Goal: Communication & Community: Share content

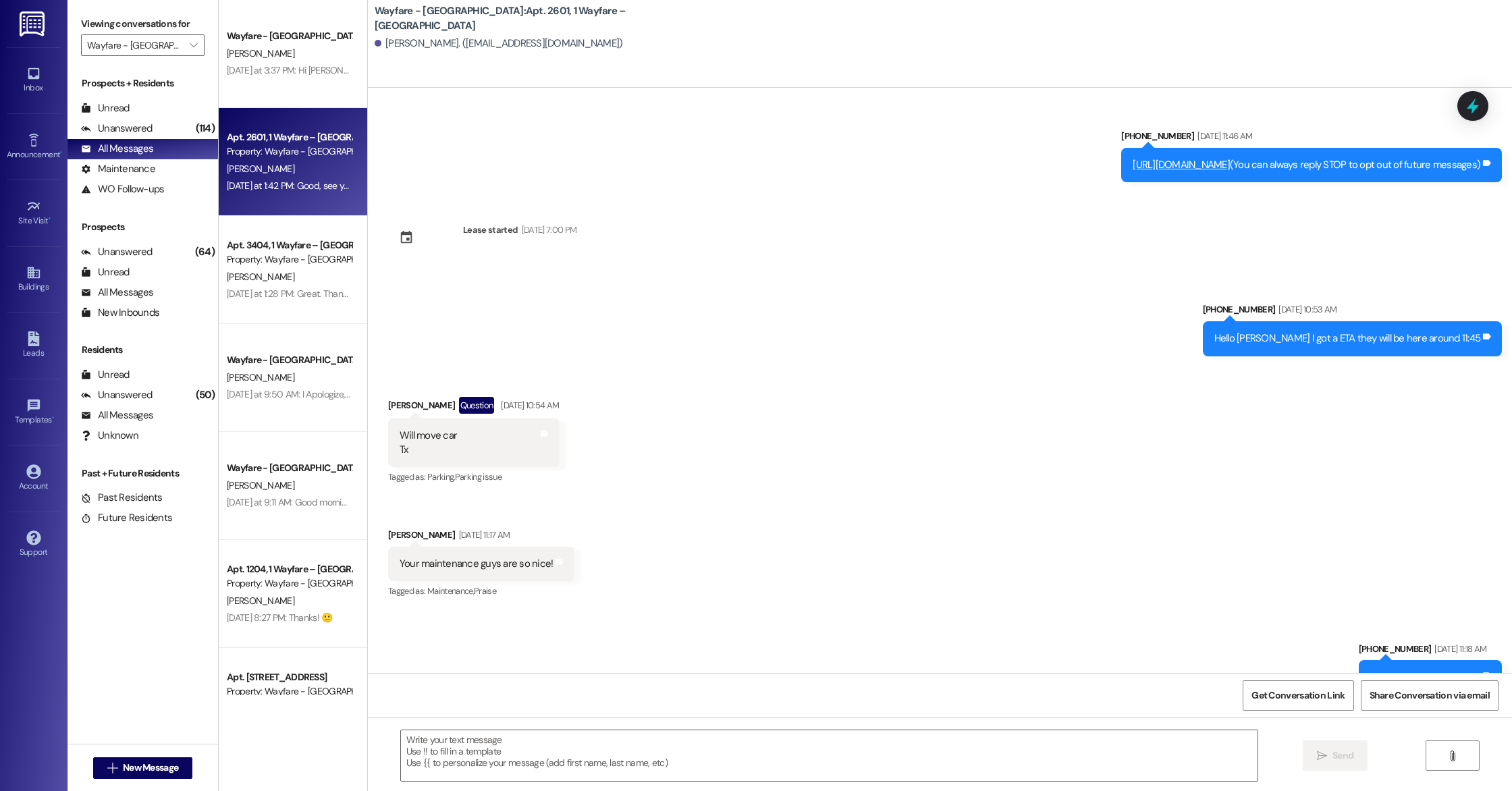
scroll to position [19371, 0]
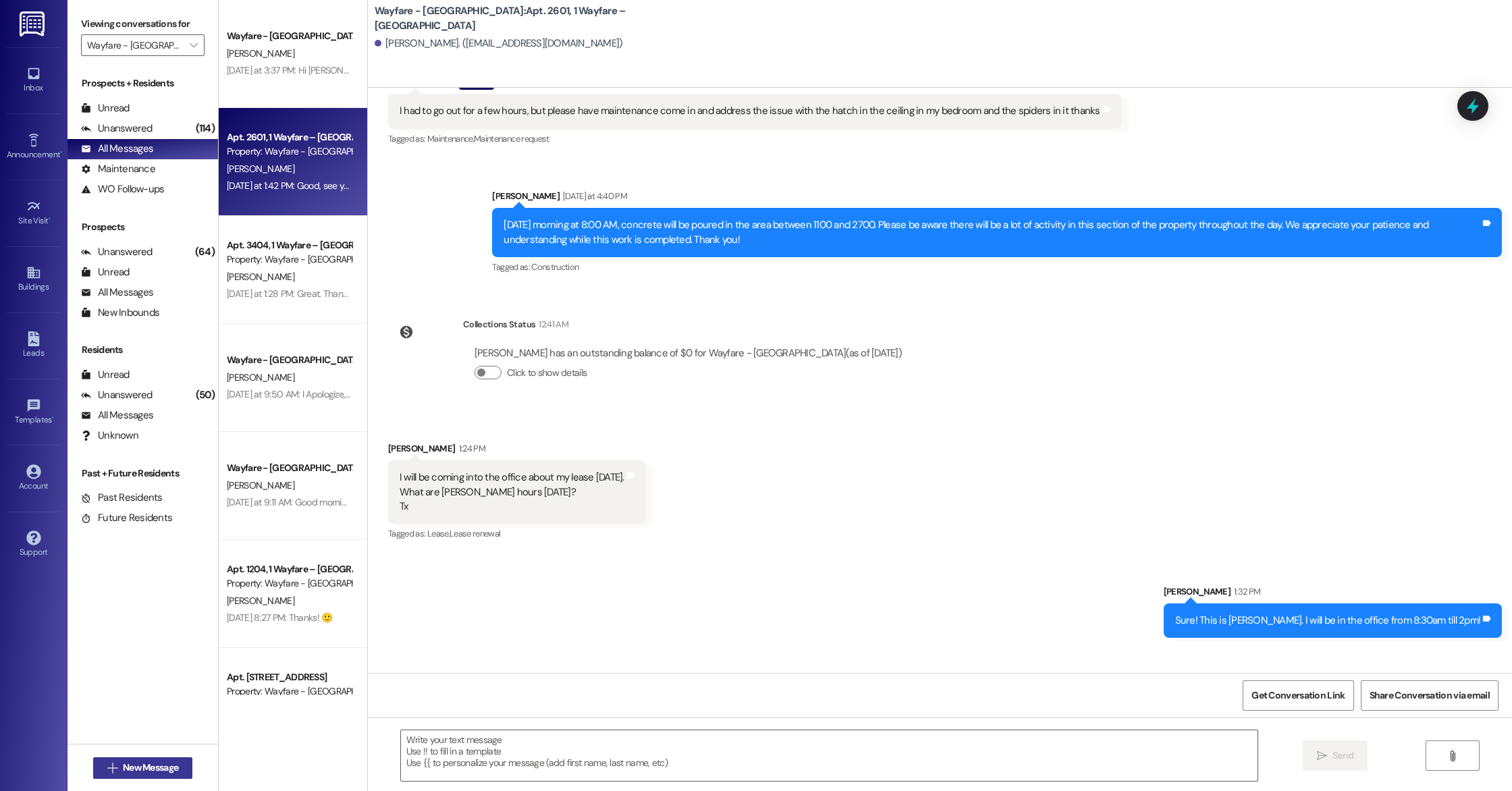
click at [123, 768] on span "New Message" at bounding box center [150, 768] width 56 height 14
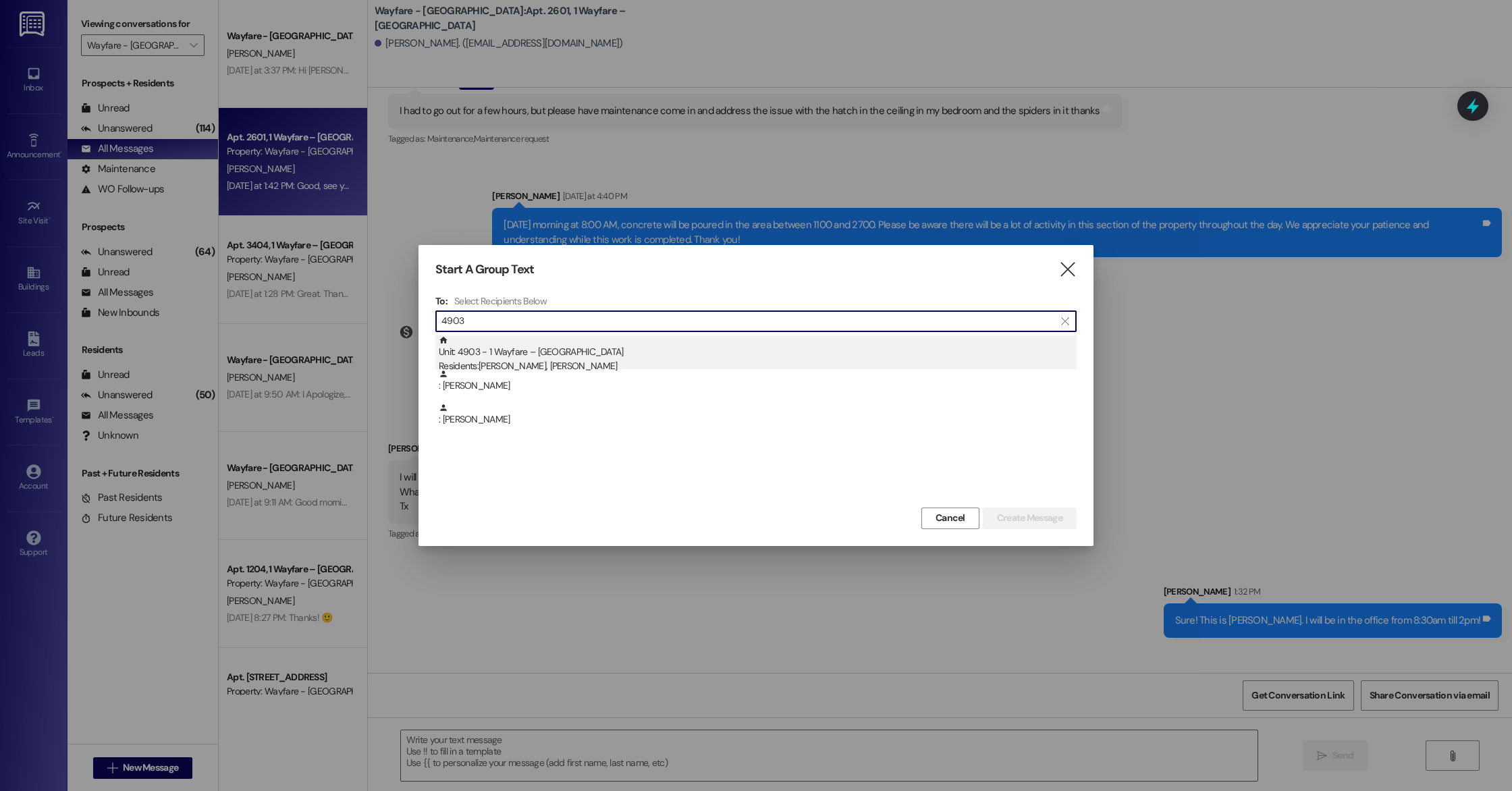
type input "4903"
click at [550, 349] on div "Unit: 4903 - 1 Wayfare – [GEOGRAPHIC_DATA] Residents: [PERSON_NAME], [PERSON_NA…" at bounding box center [757, 354] width 638 height 39
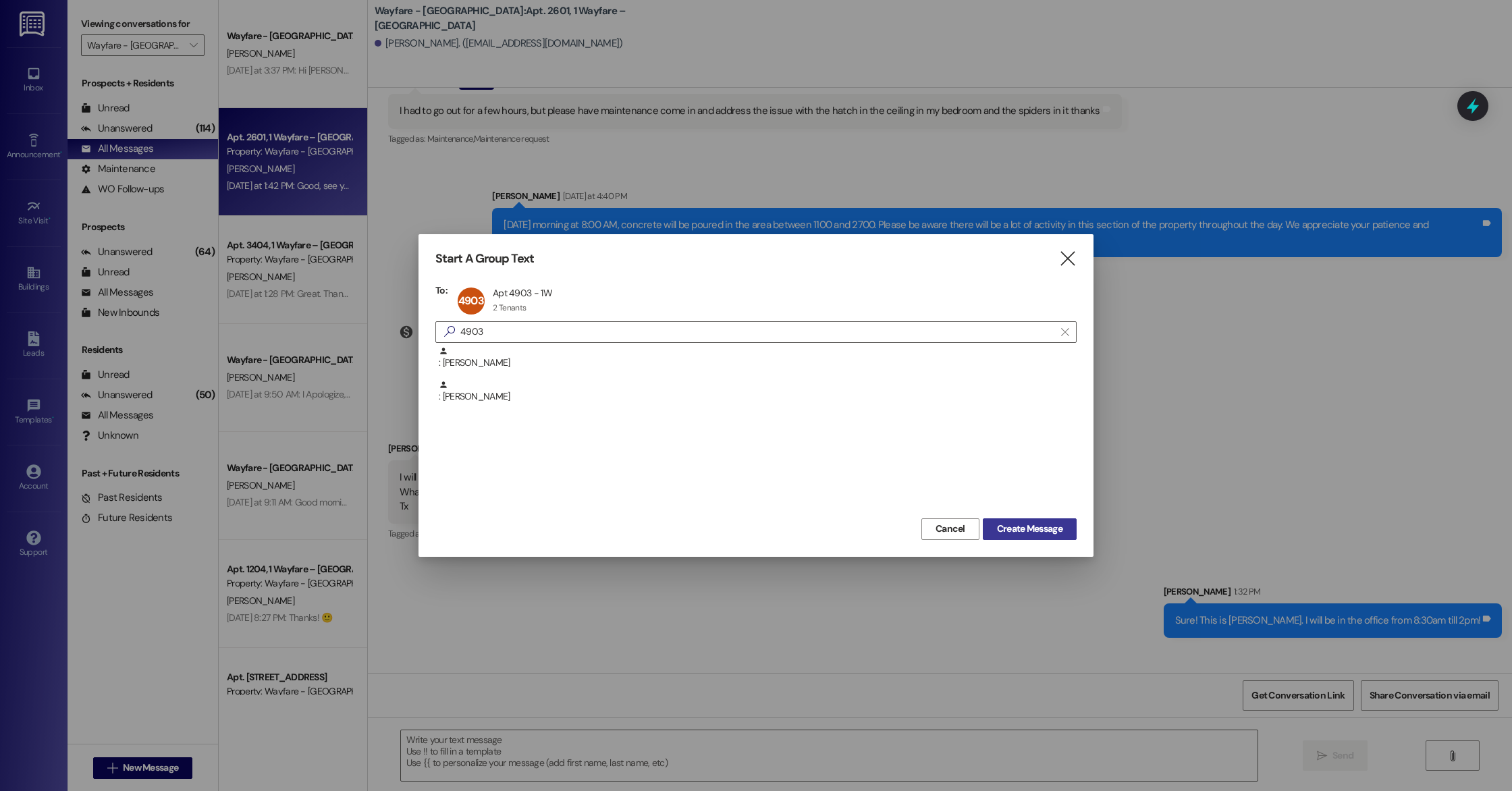
click at [1012, 527] on span "Create Message" at bounding box center [1029, 528] width 65 height 14
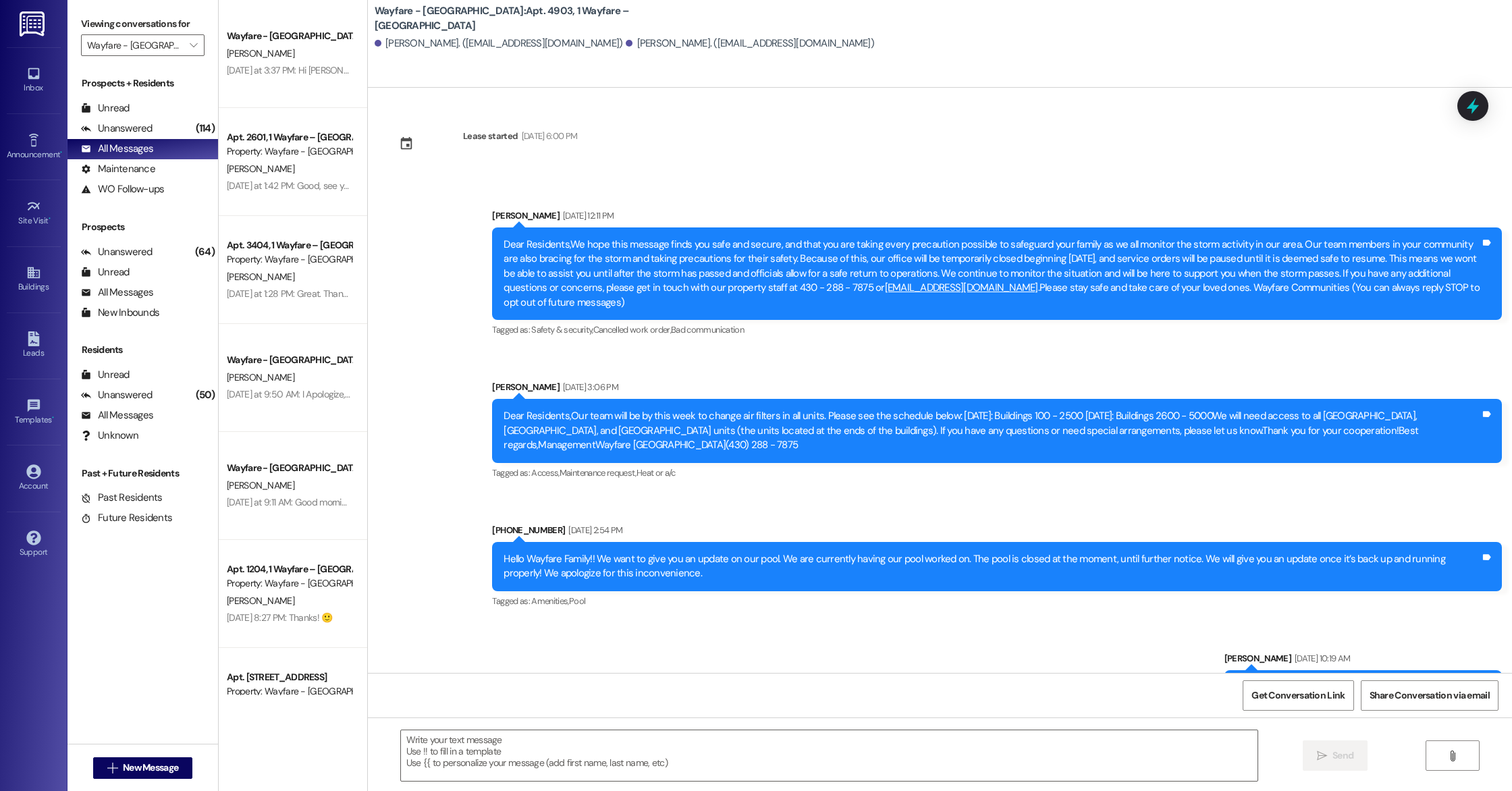
scroll to position [8109, 0]
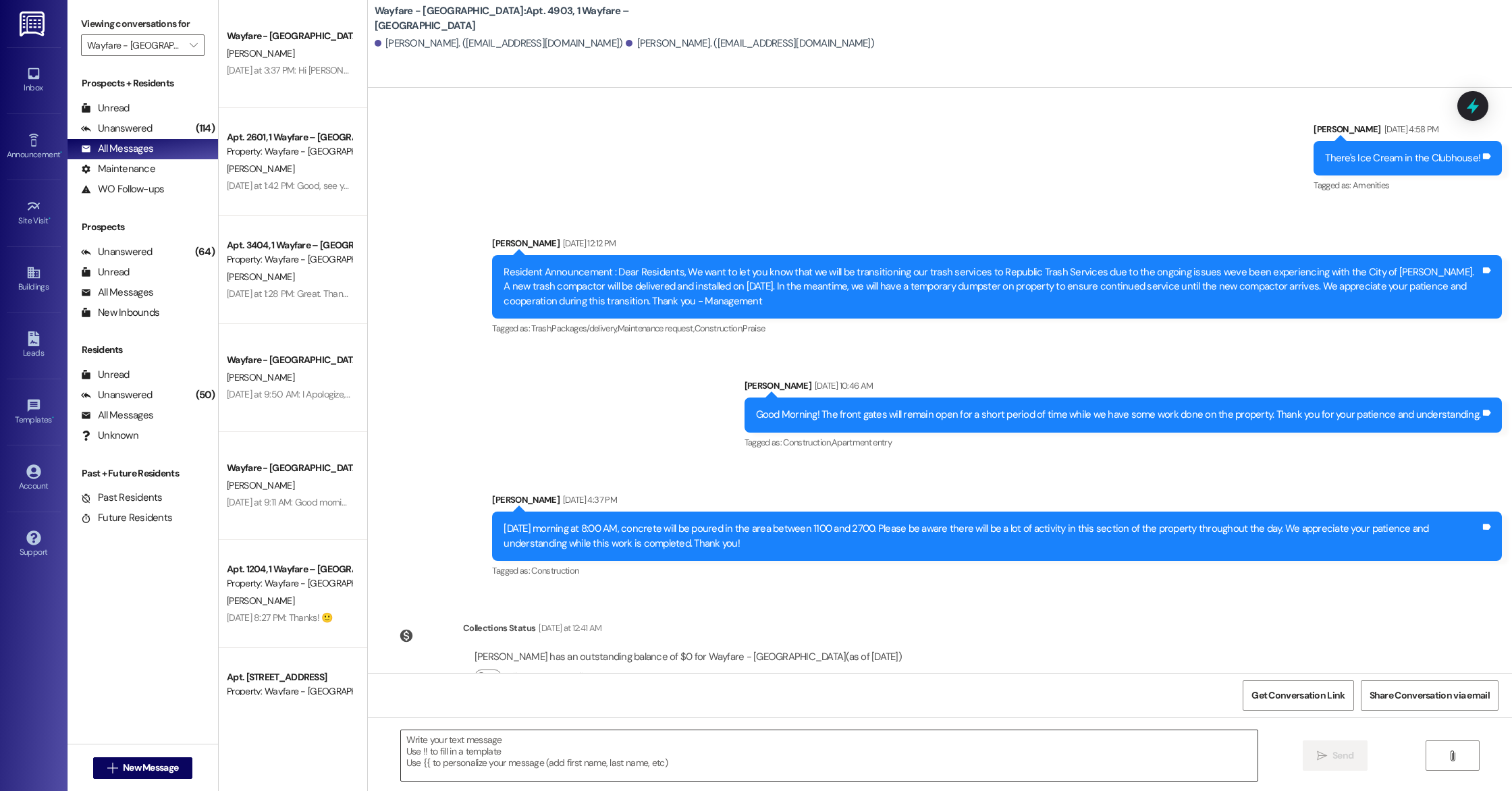
click at [434, 740] on textarea at bounding box center [829, 755] width 857 height 51
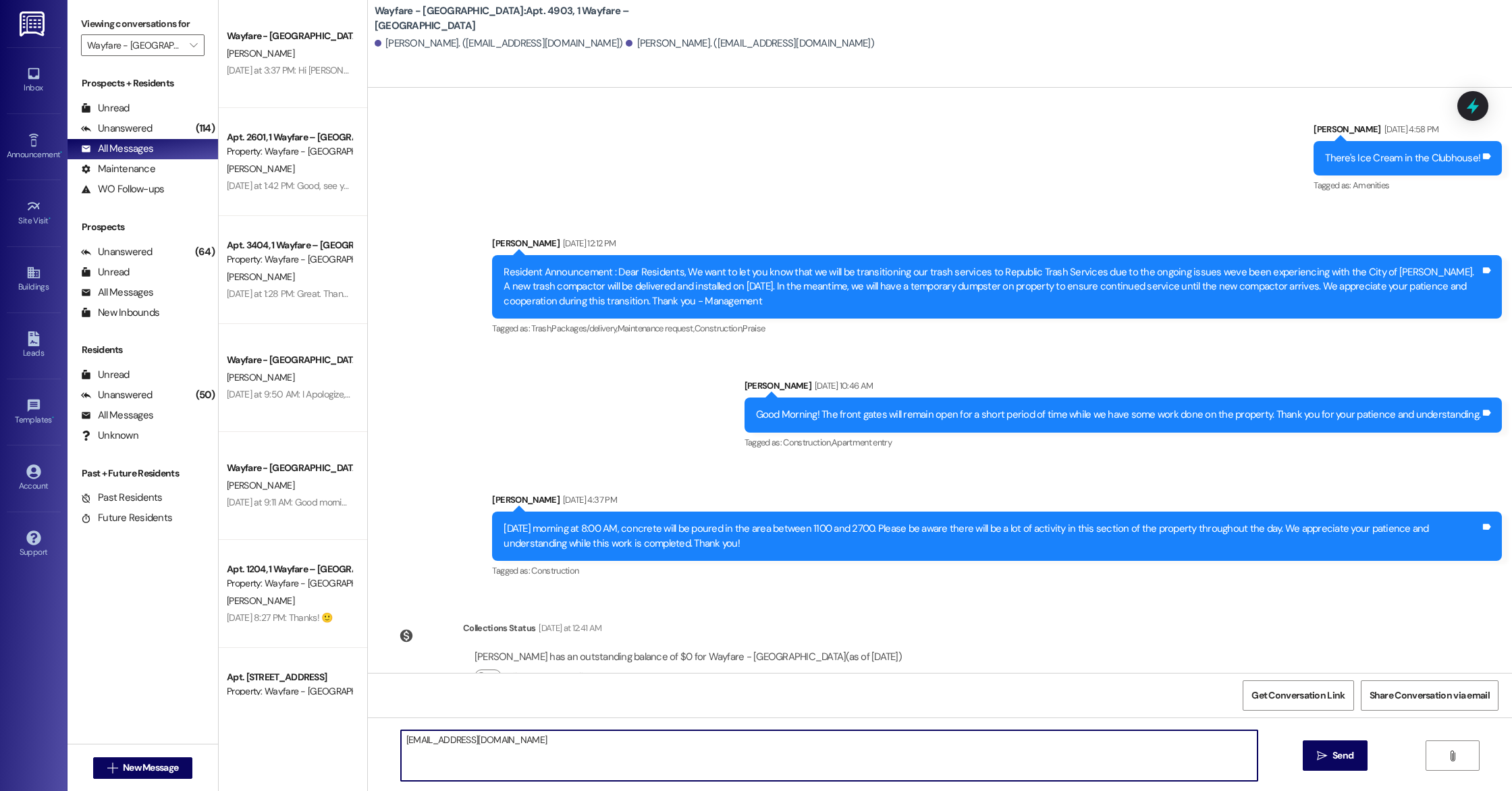
click at [521, 737] on textarea "[EMAIL_ADDRESS][DOMAIN_NAME]" at bounding box center [829, 755] width 857 height 51
click at [475, 737] on textarea "[EMAIL_ADDRESS][DOMAIN_NAME]" at bounding box center [829, 755] width 857 height 51
click at [441, 737] on textarea "[EMAIL_ADDRESS][DOMAIN_NAME]" at bounding box center [829, 755] width 857 height 51
click at [459, 741] on textarea "[EMAIL_ADDRESS][DOMAIN_NAME]" at bounding box center [829, 755] width 857 height 51
click at [431, 740] on textarea "[EMAIL_ADDRESS][DOMAIN_NAME]" at bounding box center [829, 755] width 857 height 51
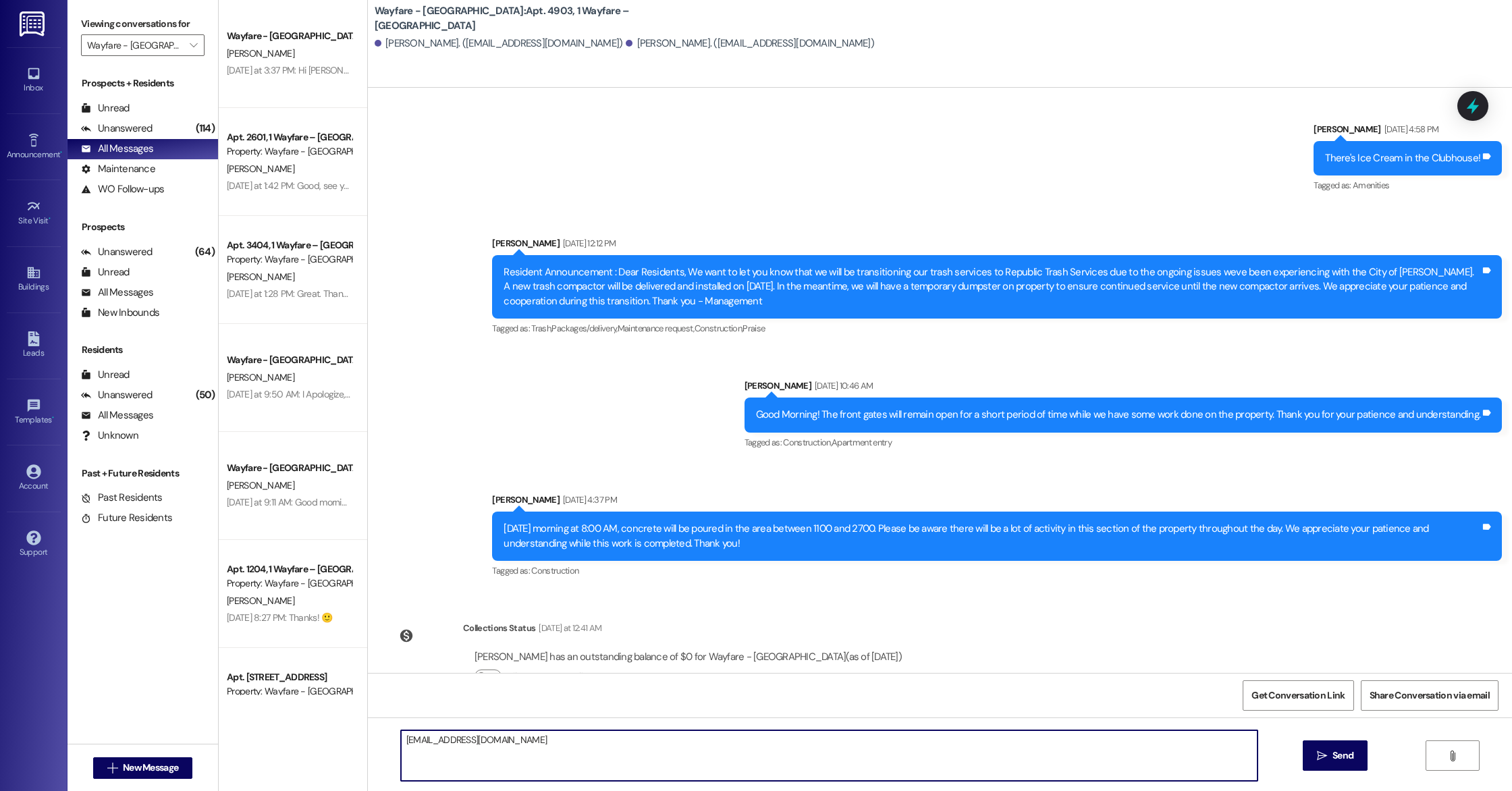
click at [411, 740] on textarea "[EMAIL_ADDRESS][DOMAIN_NAME]" at bounding box center [829, 755] width 857 height 51
click at [471, 738] on textarea "[EMAIL_ADDRESS][DOMAIN_NAME]" at bounding box center [829, 755] width 857 height 51
click at [438, 738] on textarea "[EMAIL_ADDRESS][DOMAIN_NAME]" at bounding box center [829, 755] width 857 height 51
click at [420, 738] on textarea "[EMAIL_ADDRESS][DOMAIN_NAME]" at bounding box center [829, 755] width 857 height 51
type textarea "[EMAIL_ADDRESS][DOMAIN_NAME]"
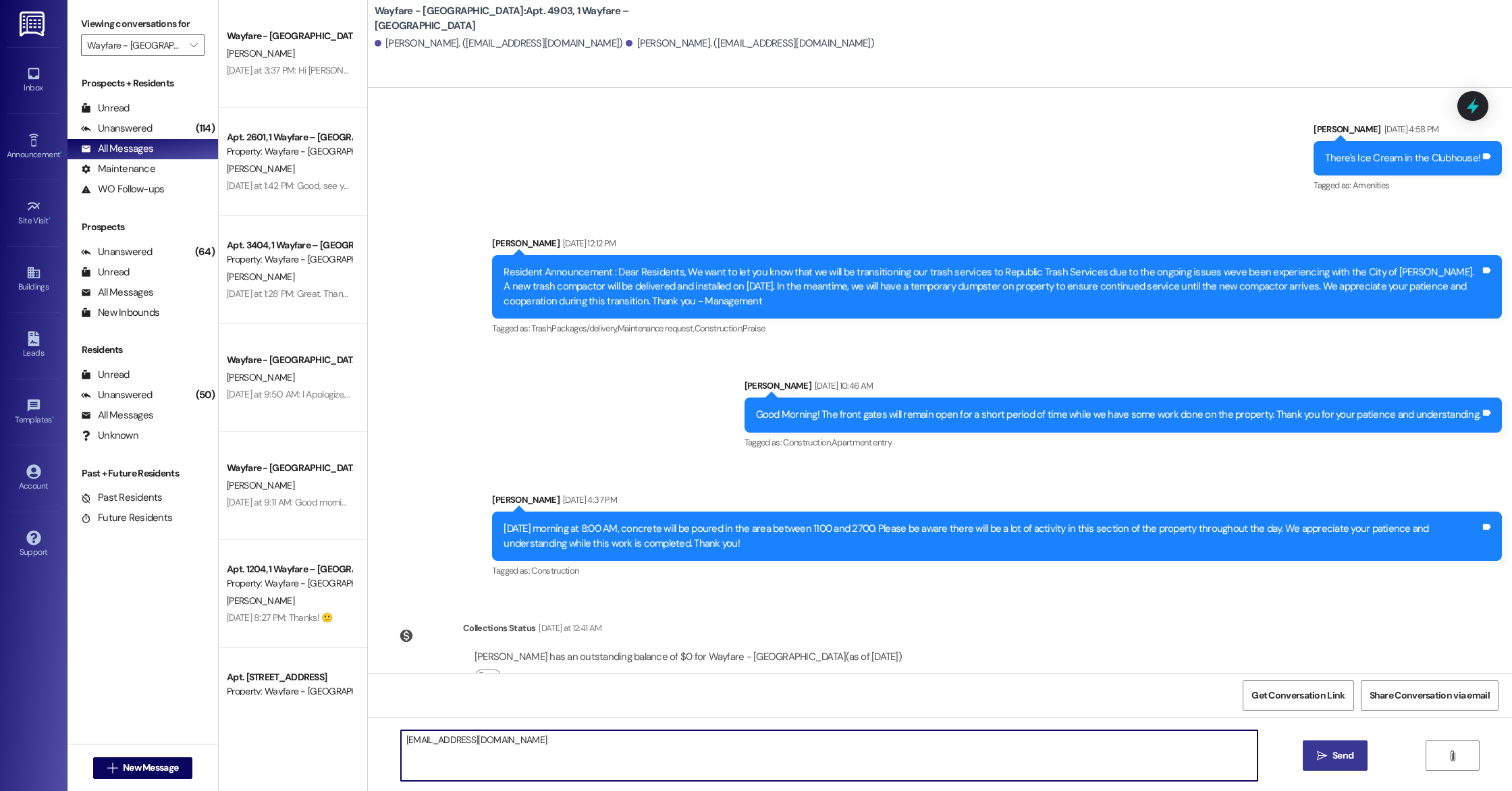
click at [1332, 757] on span "Send" at bounding box center [1343, 756] width 21 height 14
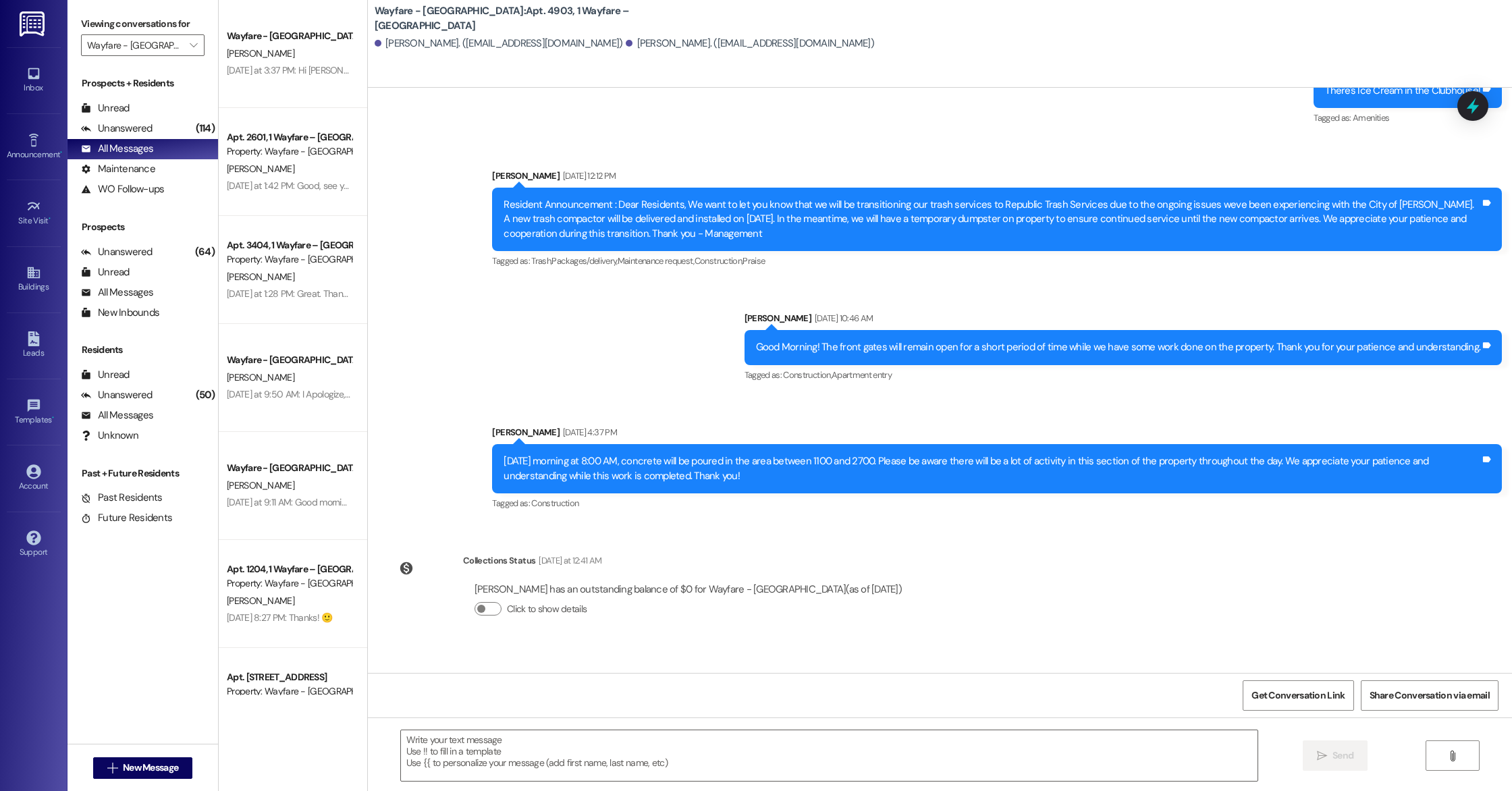
scroll to position [8203, 0]
